Goal: Information Seeking & Learning: Learn about a topic

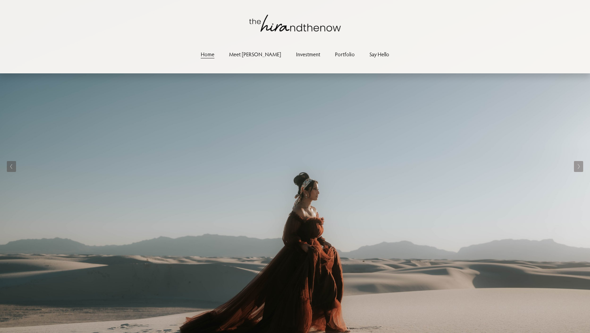
click at [252, 55] on link "Meet [PERSON_NAME]" at bounding box center [255, 53] width 52 height 9
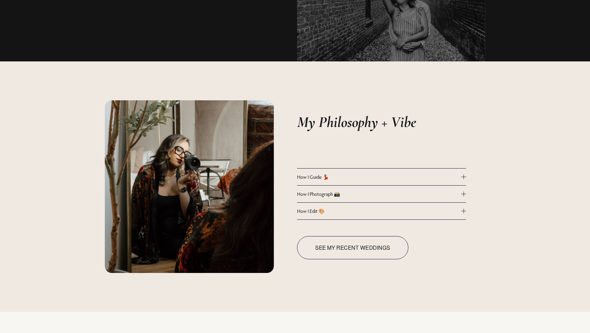
scroll to position [555, 0]
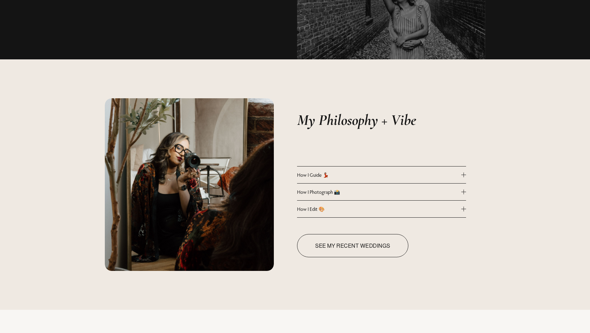
click at [390, 176] on span "How I Guide 💃🏽" at bounding box center [379, 175] width 164 height 6
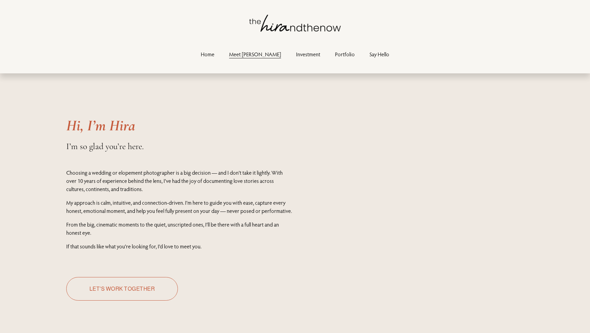
scroll to position [0, 0]
click at [296, 53] on link "Investment" at bounding box center [308, 53] width 24 height 9
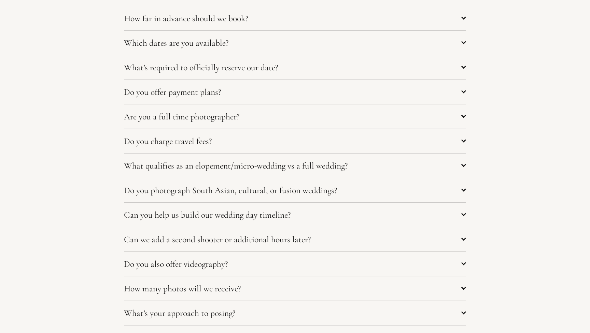
scroll to position [2908, 0]
